Goal: Information Seeking & Learning: Learn about a topic

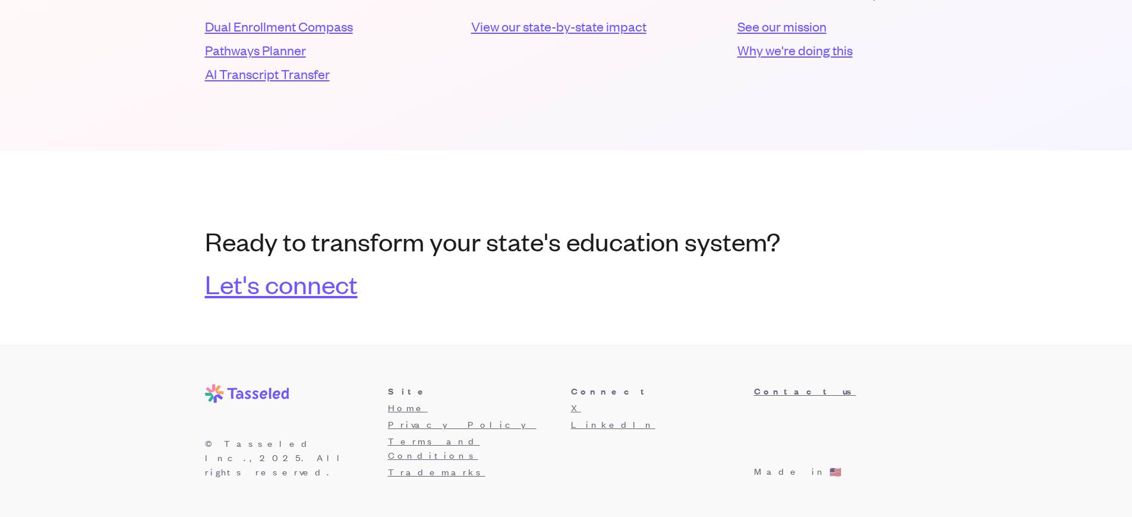
click at [288, 297] on link "Let's connect" at bounding box center [281, 283] width 153 height 29
click at [657, 398] on h3 "Connect" at bounding box center [658, 391] width 174 height 14
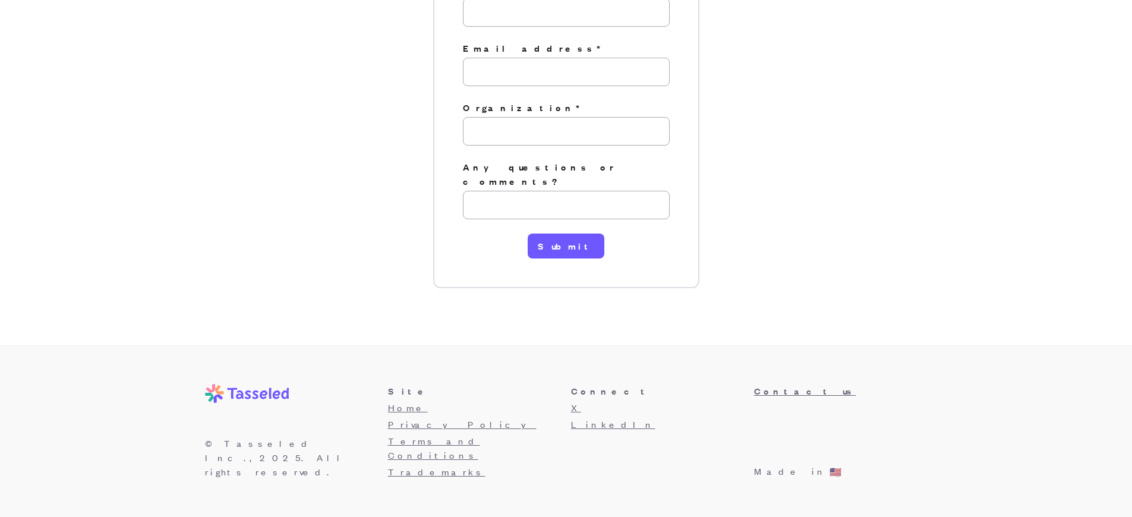
click at [657, 398] on h3 "Connect" at bounding box center [658, 391] width 174 height 14
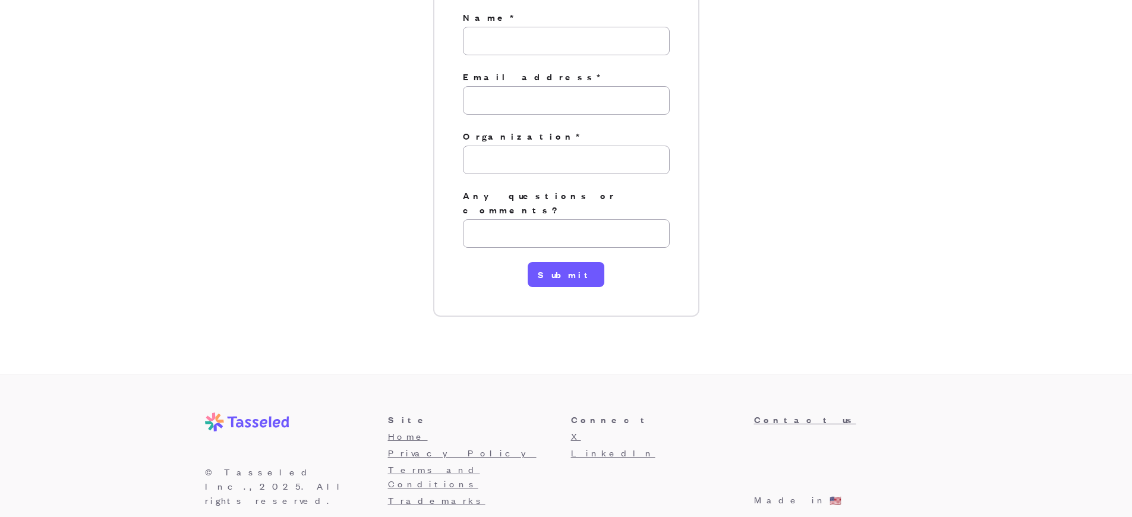
click at [657, 413] on h3 "Connect" at bounding box center [658, 420] width 174 height 14
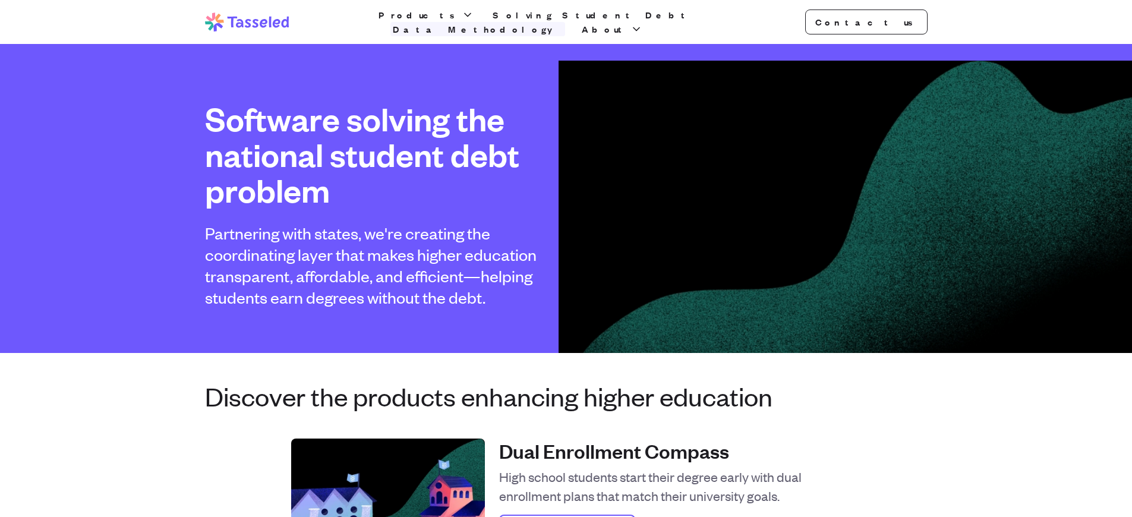
click at [565, 22] on link "Data Methodology" at bounding box center [478, 29] width 175 height 14
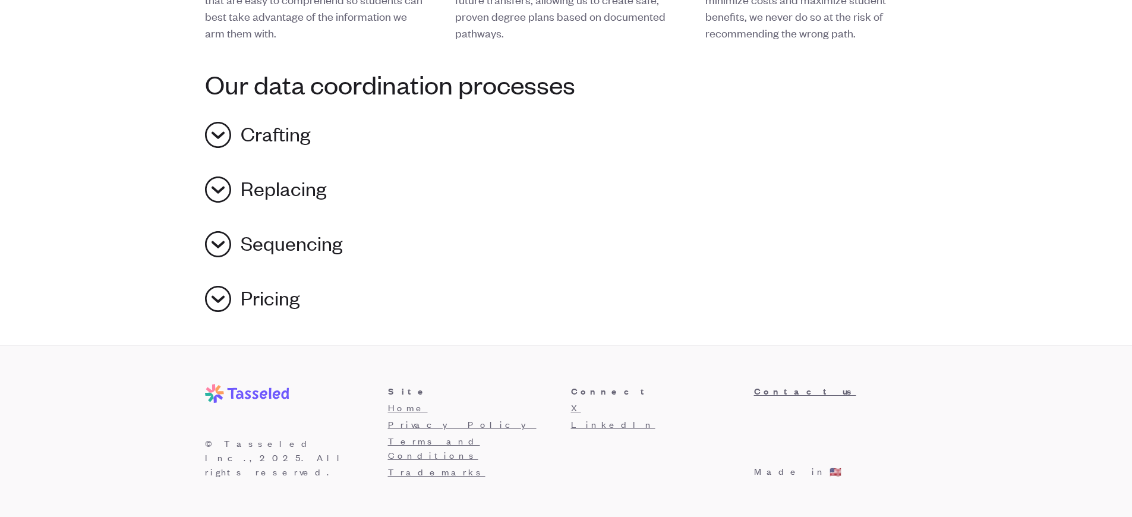
click at [657, 398] on h3 "Connect" at bounding box center [658, 391] width 174 height 14
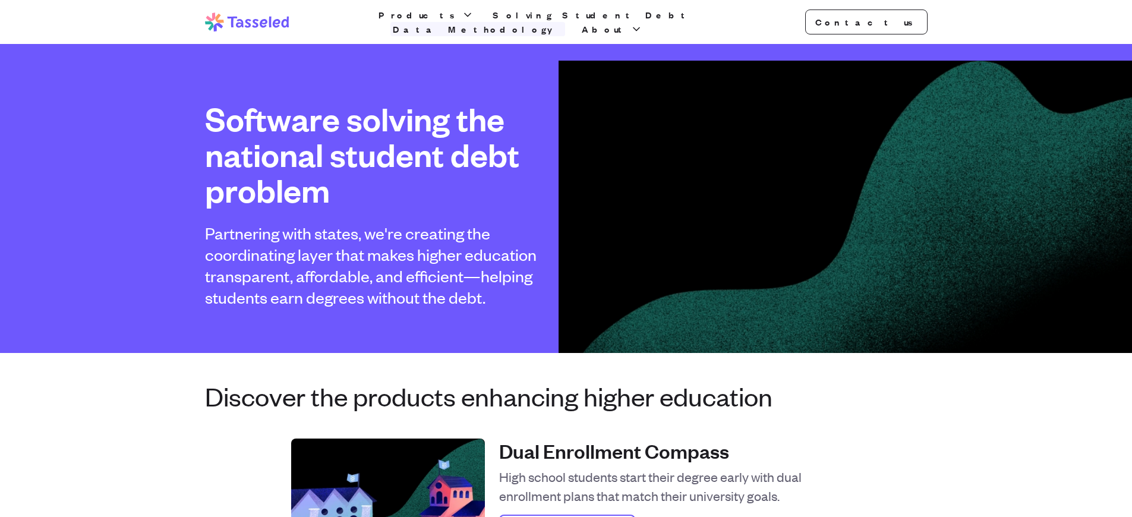
click at [565, 22] on link "Data Methodology" at bounding box center [478, 29] width 175 height 14
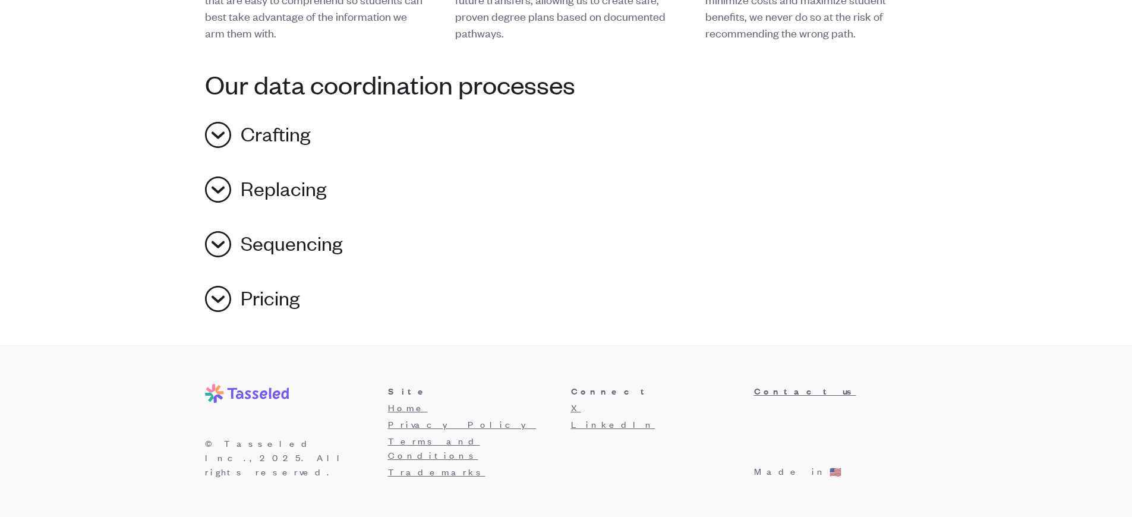
click at [657, 398] on h3 "Connect" at bounding box center [658, 391] width 174 height 14
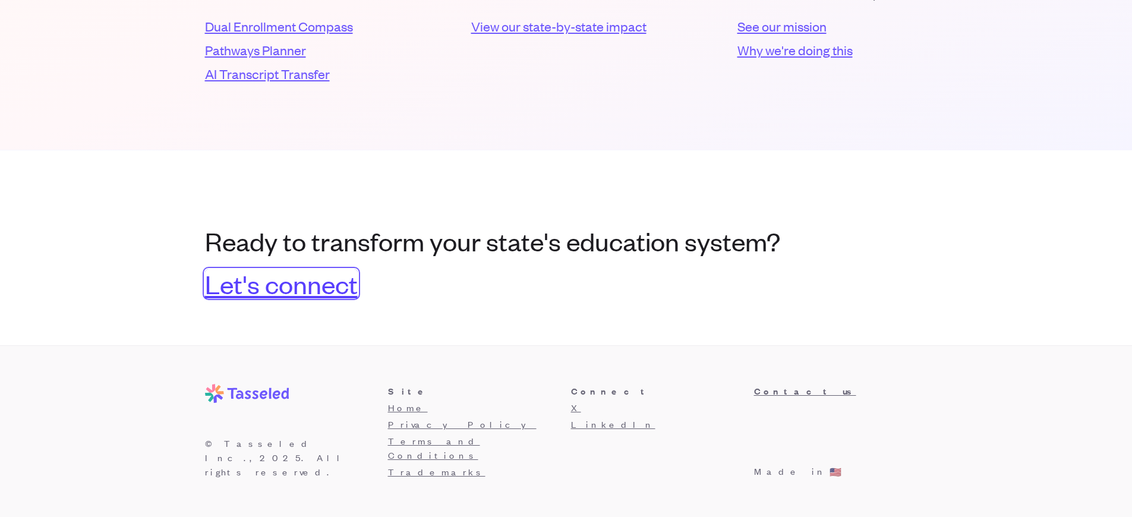
click at [288, 297] on link "Let's connect" at bounding box center [281, 283] width 153 height 29
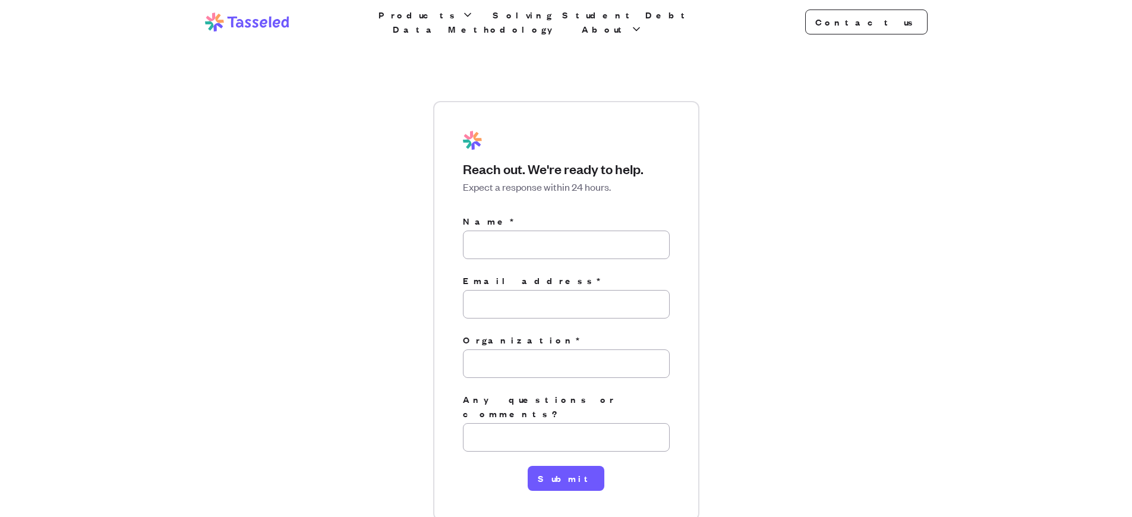
click at [565, 22] on link "Data Methodology" at bounding box center [478, 29] width 175 height 14
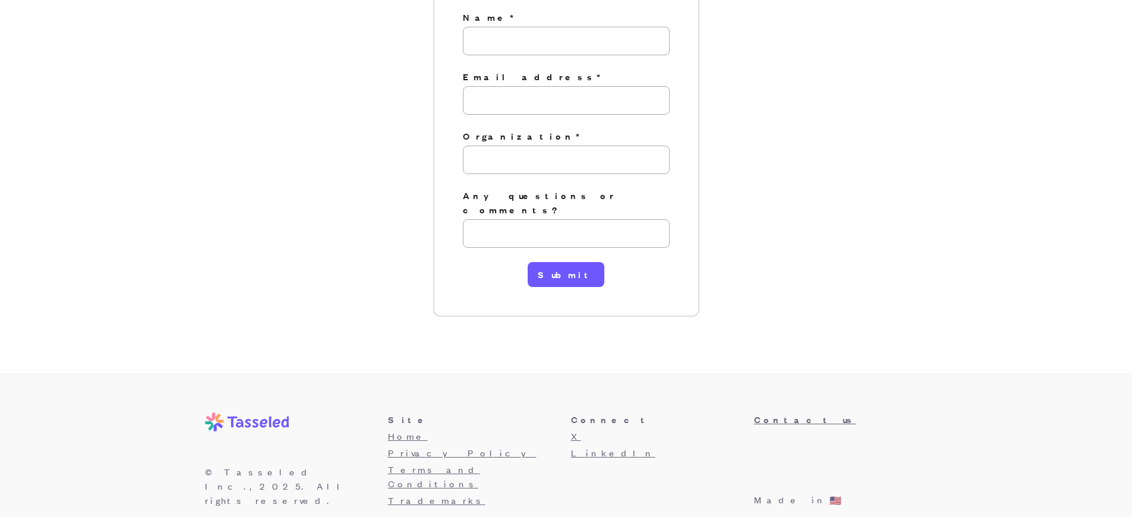
click at [657, 413] on h3 "Connect" at bounding box center [658, 420] width 174 height 14
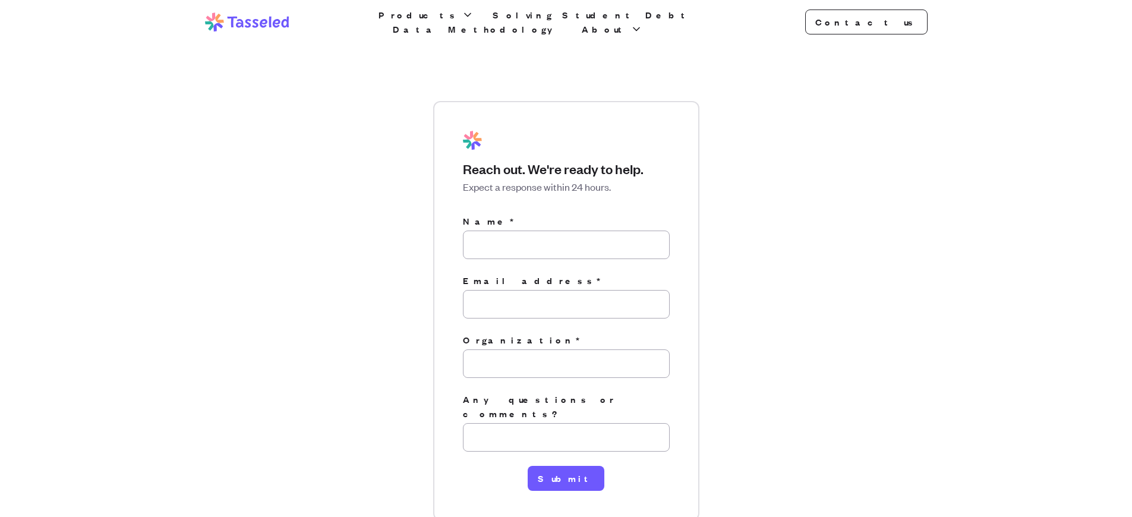
click at [565, 22] on link "Data Methodology" at bounding box center [478, 29] width 175 height 14
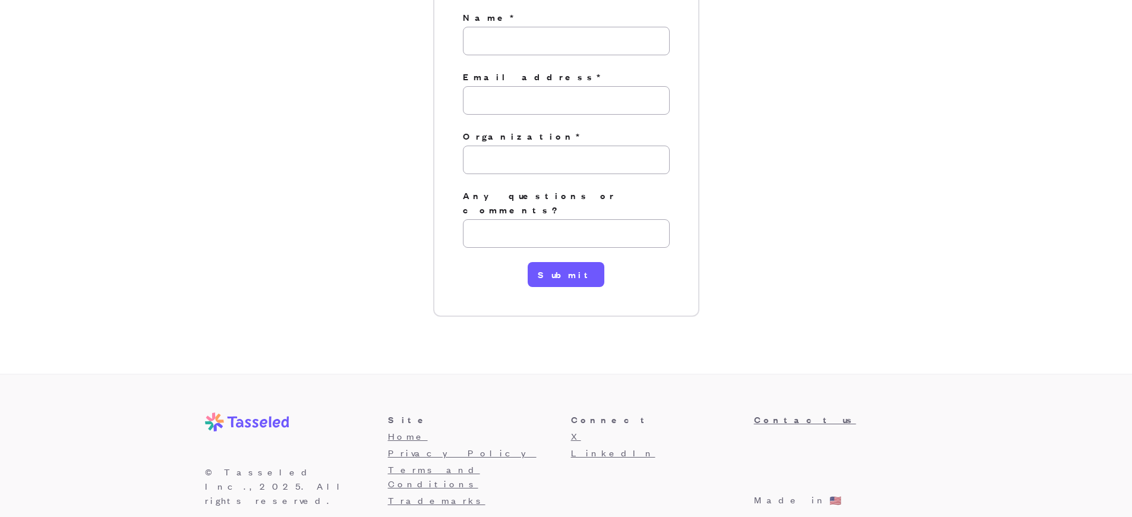
click at [657, 413] on h3 "Connect" at bounding box center [658, 420] width 174 height 14
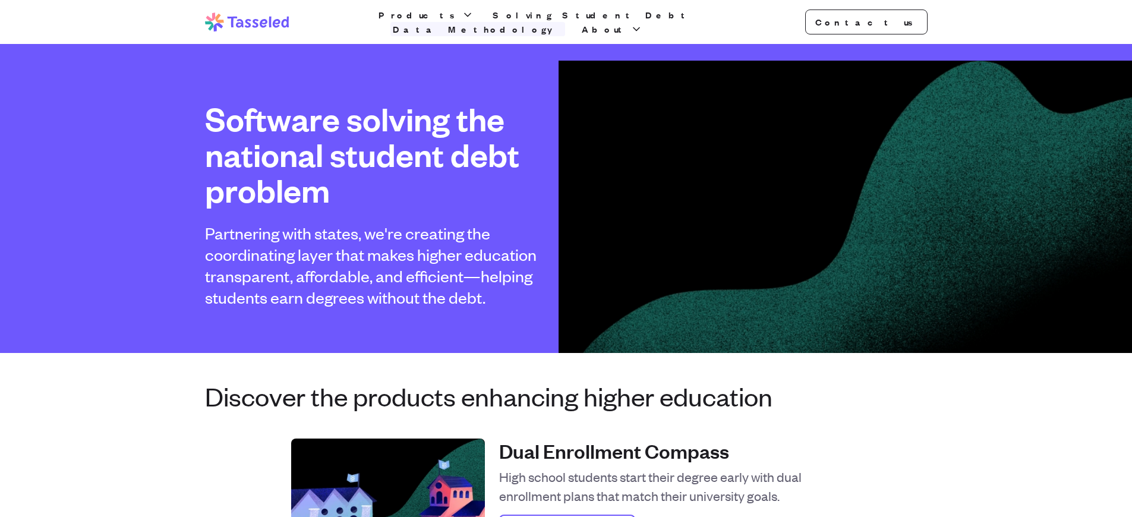
click at [565, 22] on link "Data Methodology" at bounding box center [478, 29] width 175 height 14
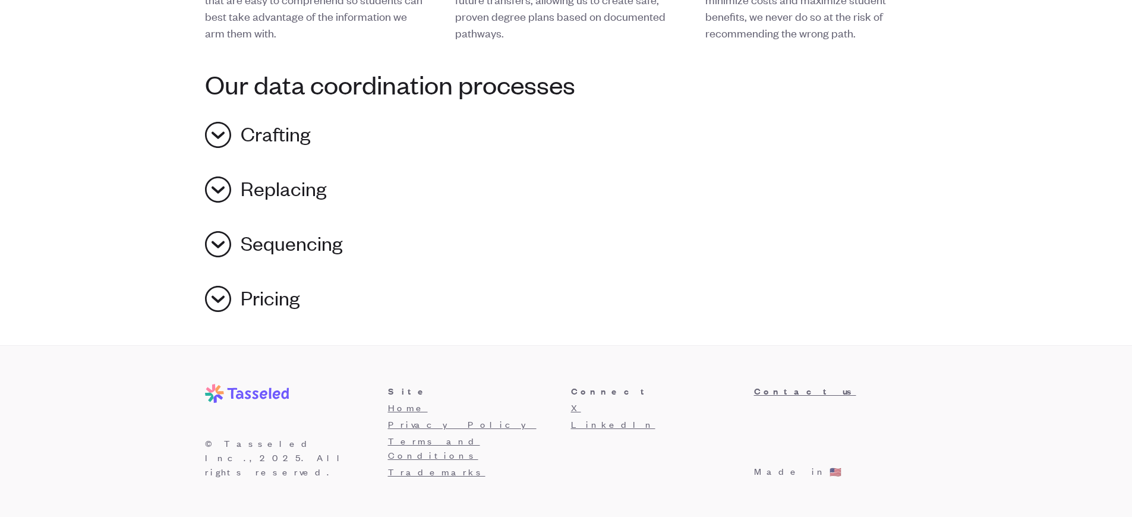
click at [657, 398] on h3 "Connect" at bounding box center [658, 391] width 174 height 14
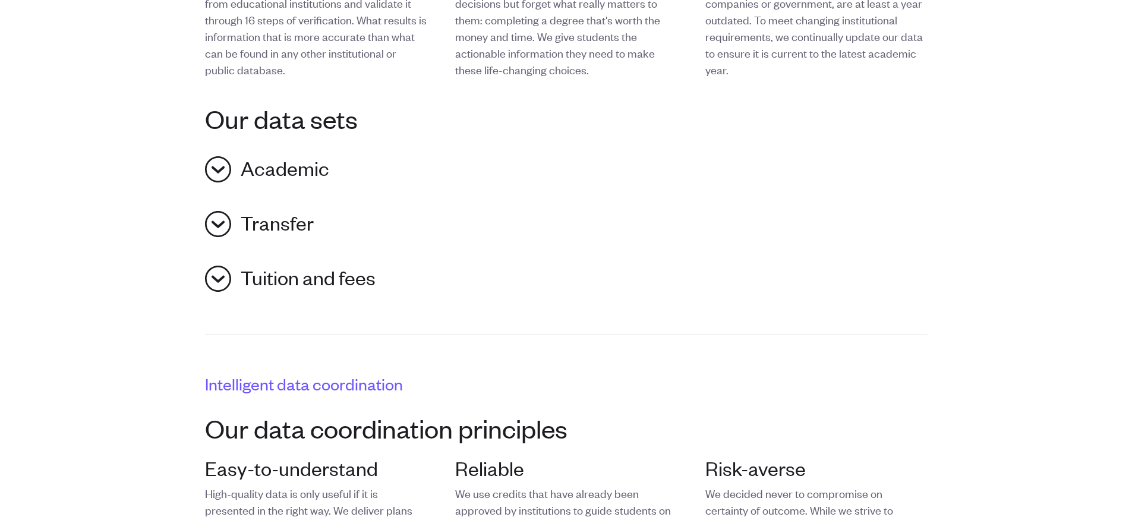
scroll to position [49, 0]
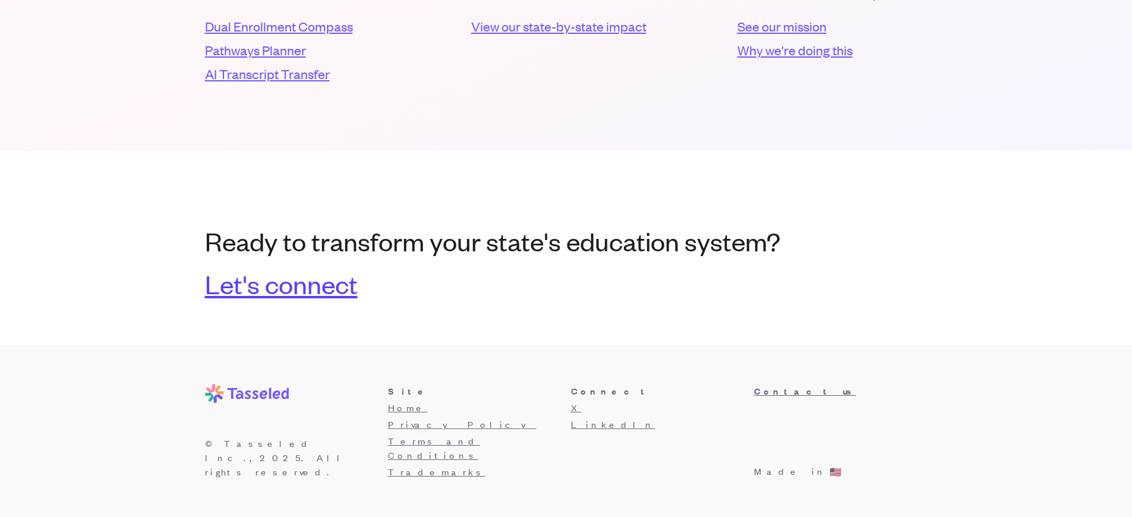
click at [288, 297] on link "Let's connect" at bounding box center [281, 283] width 153 height 29
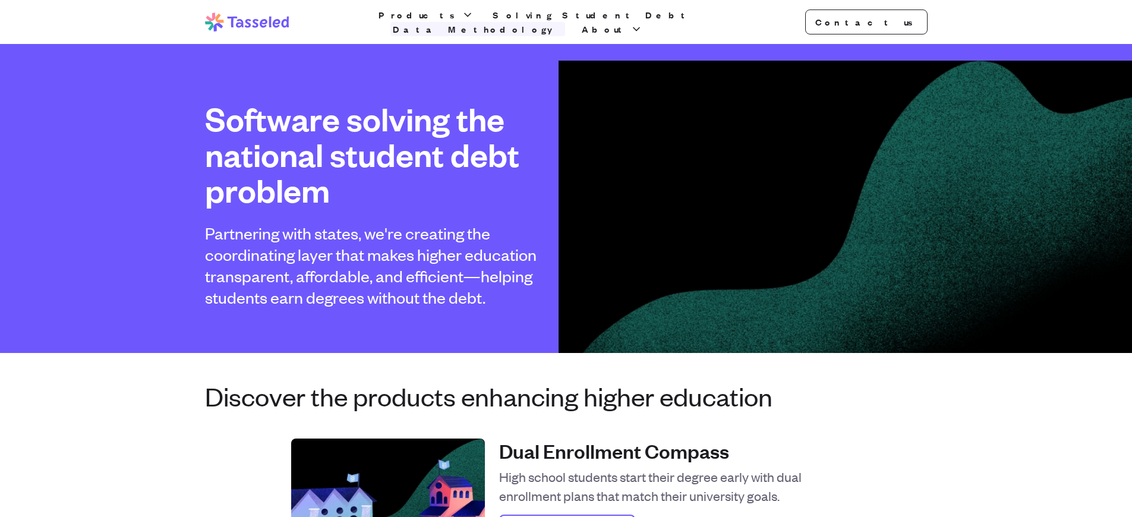
click at [565, 22] on link "Data Methodology" at bounding box center [478, 29] width 175 height 14
